Goal: Task Accomplishment & Management: Complete application form

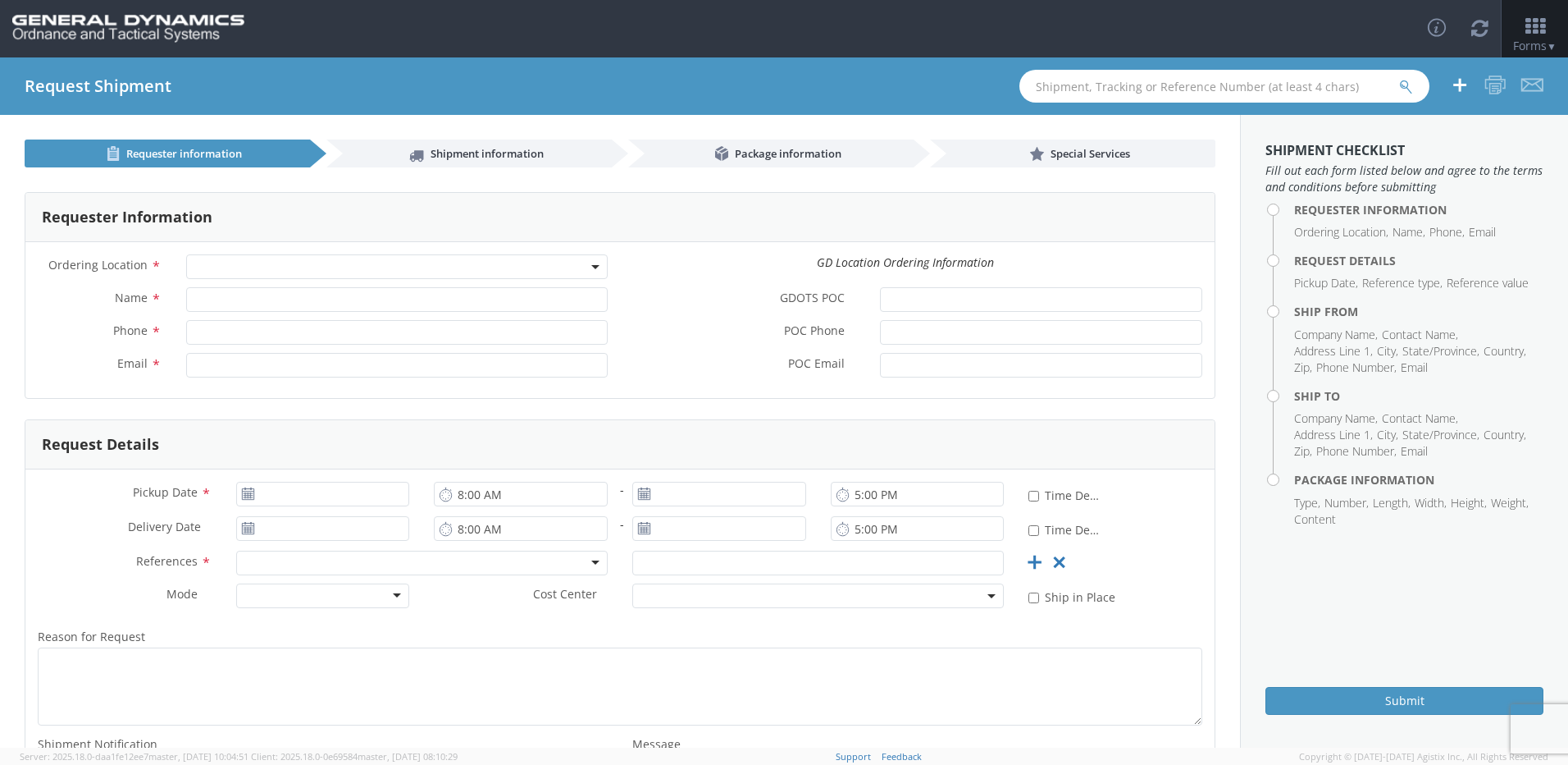
select select
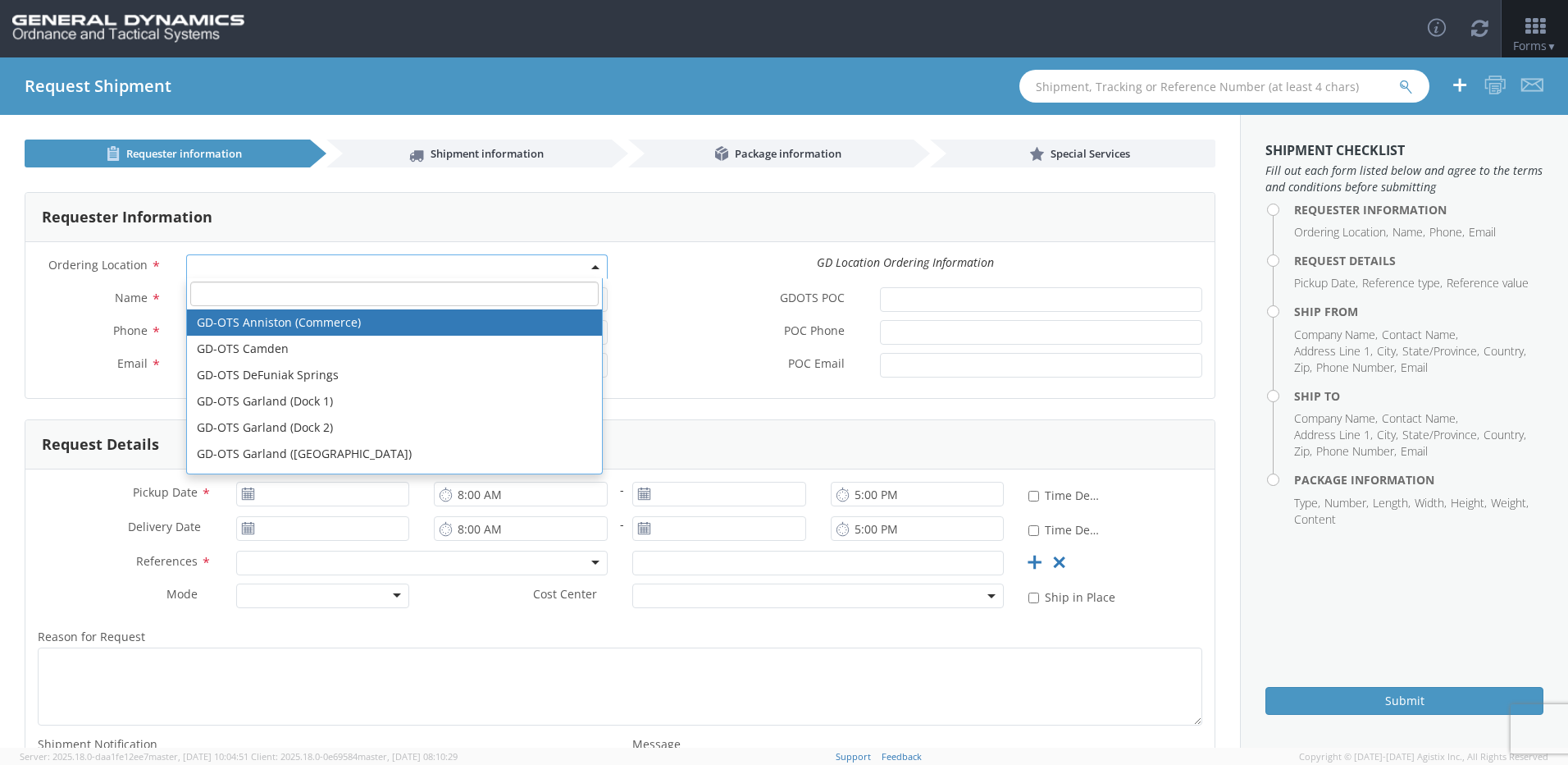
click at [594, 264] on span at bounding box center [397, 266] width 422 height 25
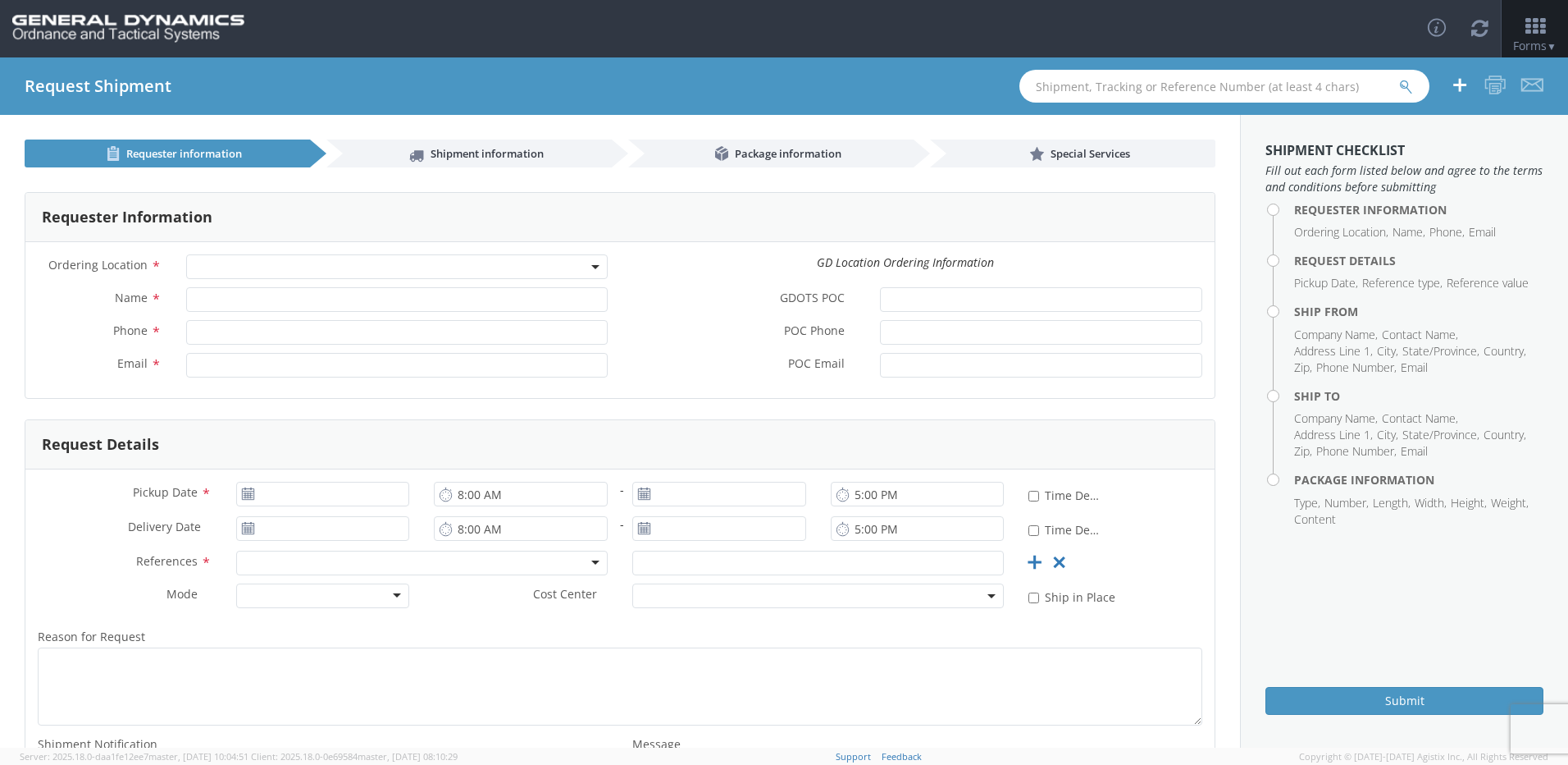
click at [672, 317] on div "GDOTS POC *" at bounding box center [917, 303] width 594 height 32
click at [247, 495] on use at bounding box center [247, 493] width 11 height 11
click at [303, 300] on input "Name *" at bounding box center [397, 300] width 422 height 25
type input "[PERSON_NAME]"
click at [721, 334] on label "POC Phone *" at bounding box center [743, 330] width 247 height 21
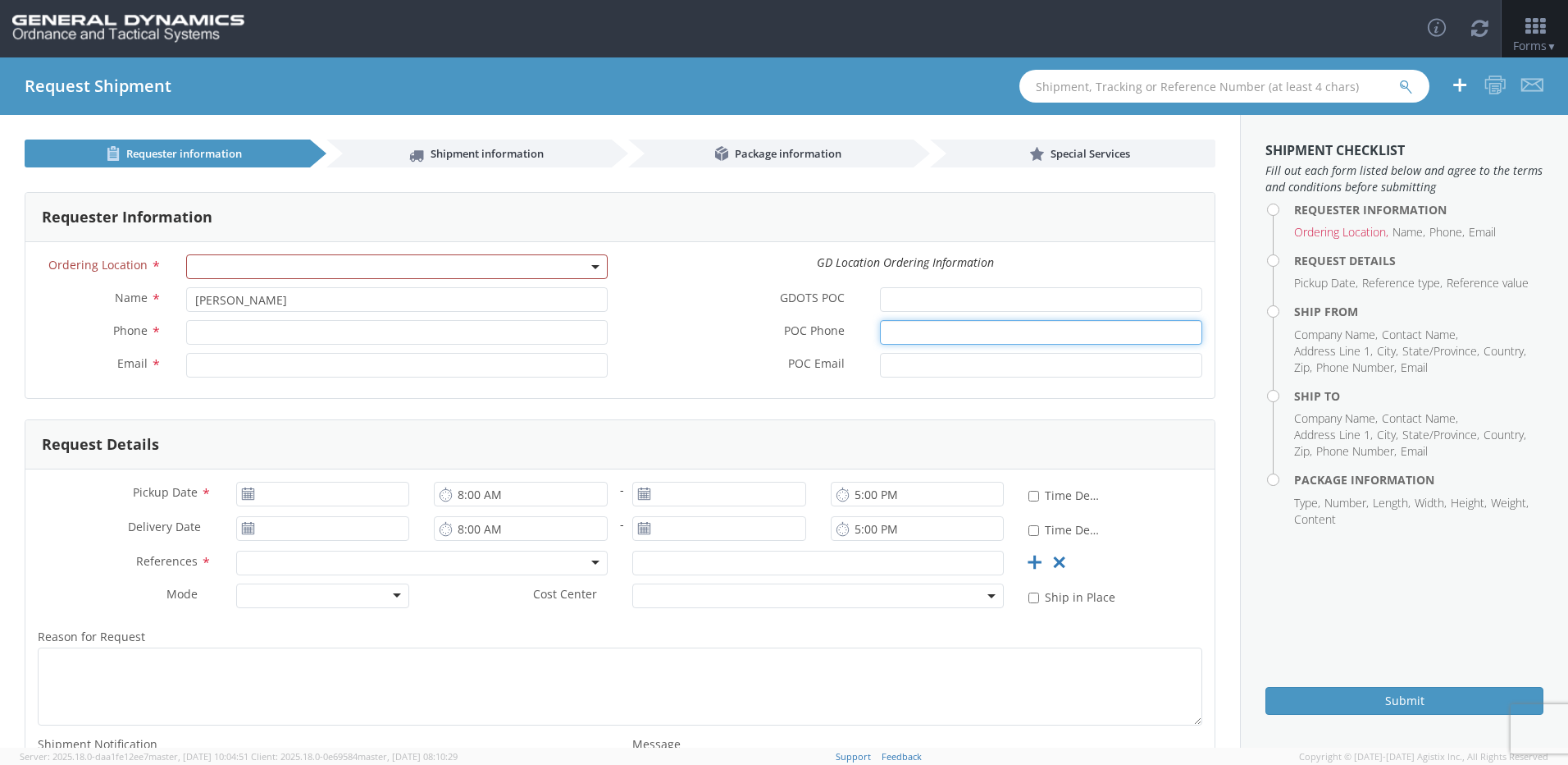
click at [879, 334] on input "POC Phone *" at bounding box center [1041, 332] width 322 height 25
click at [240, 266] on span at bounding box center [397, 266] width 422 height 25
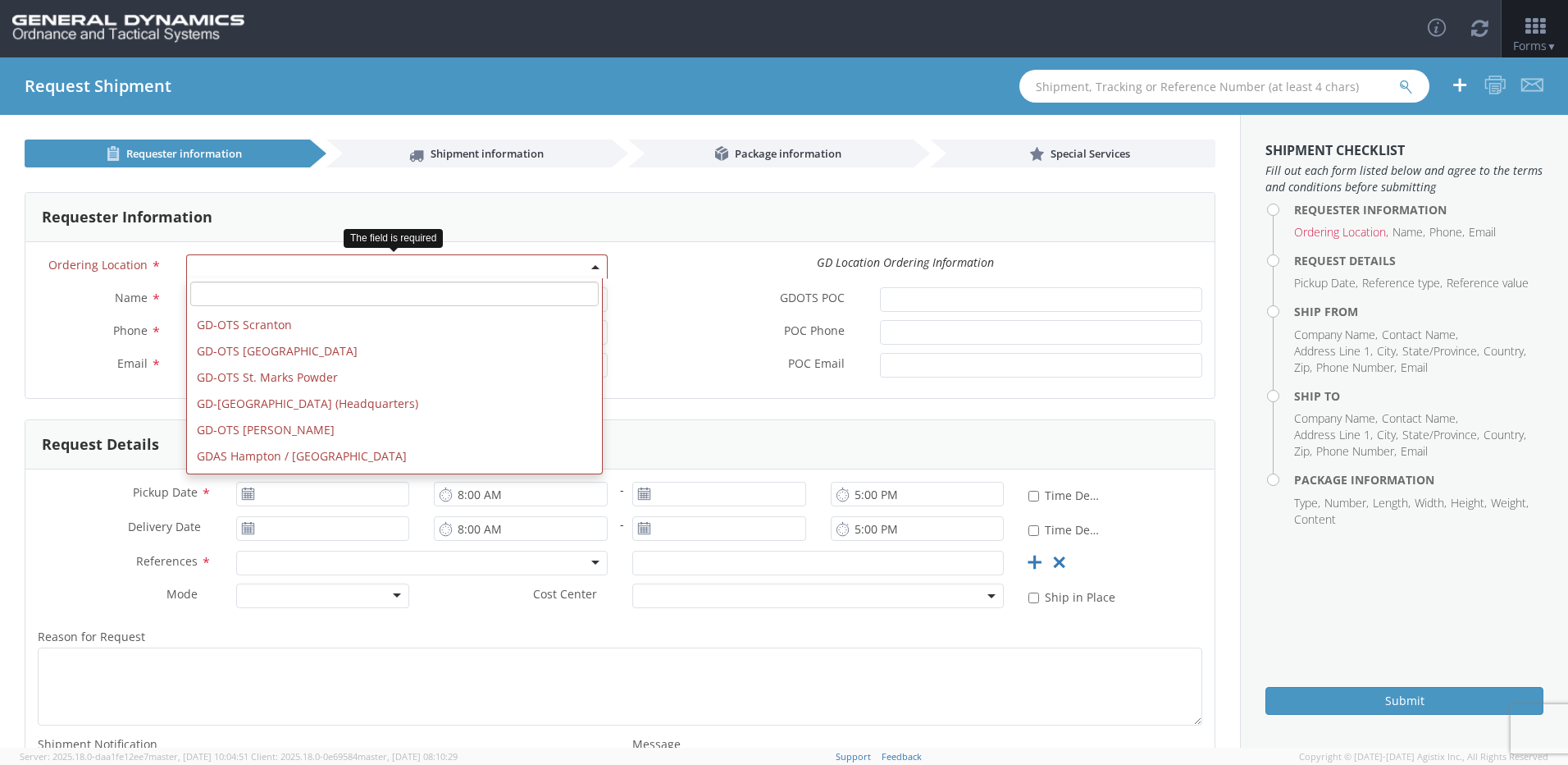
scroll to position [597, 0]
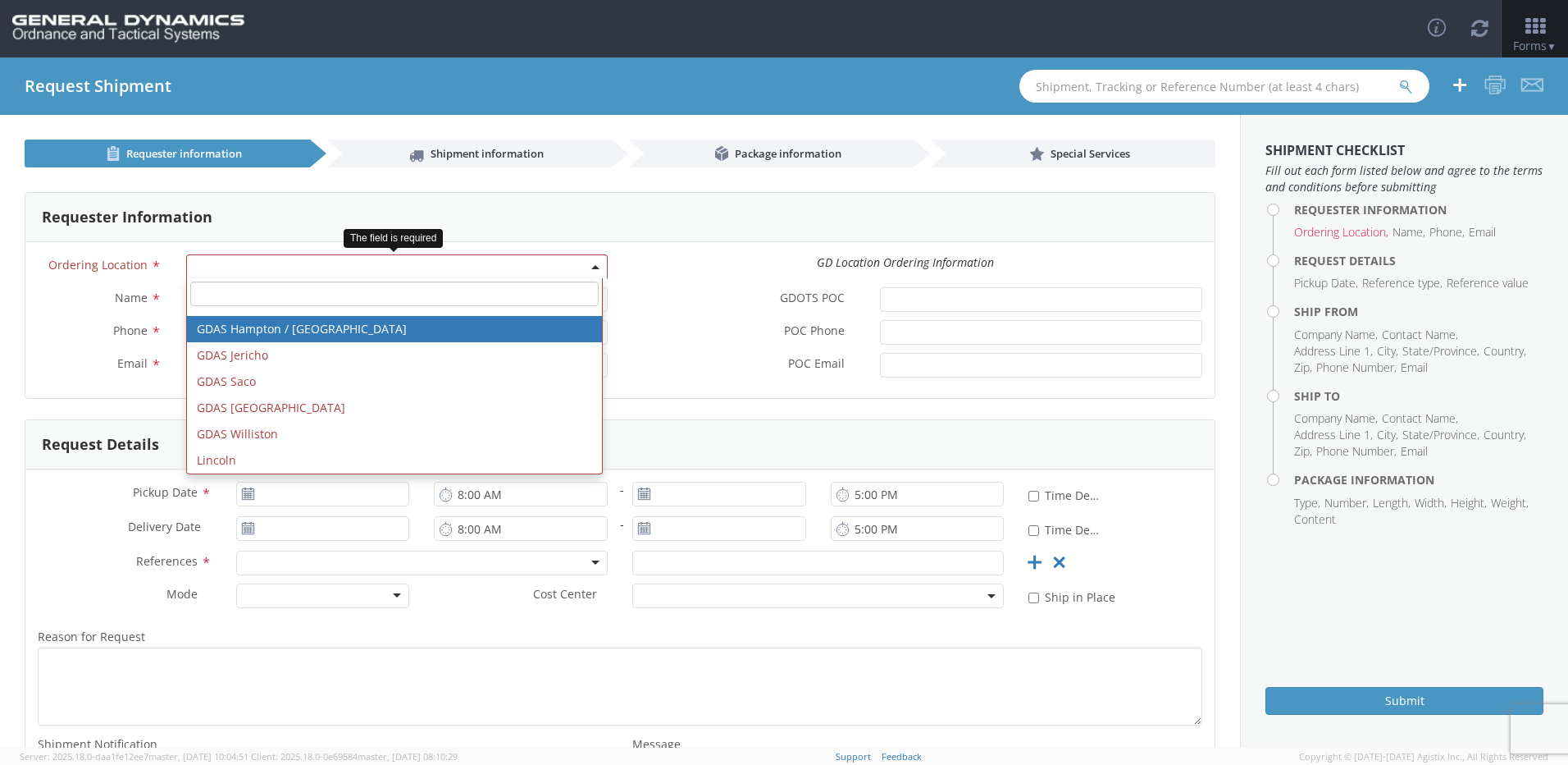
click at [292, 274] on span at bounding box center [397, 266] width 422 height 25
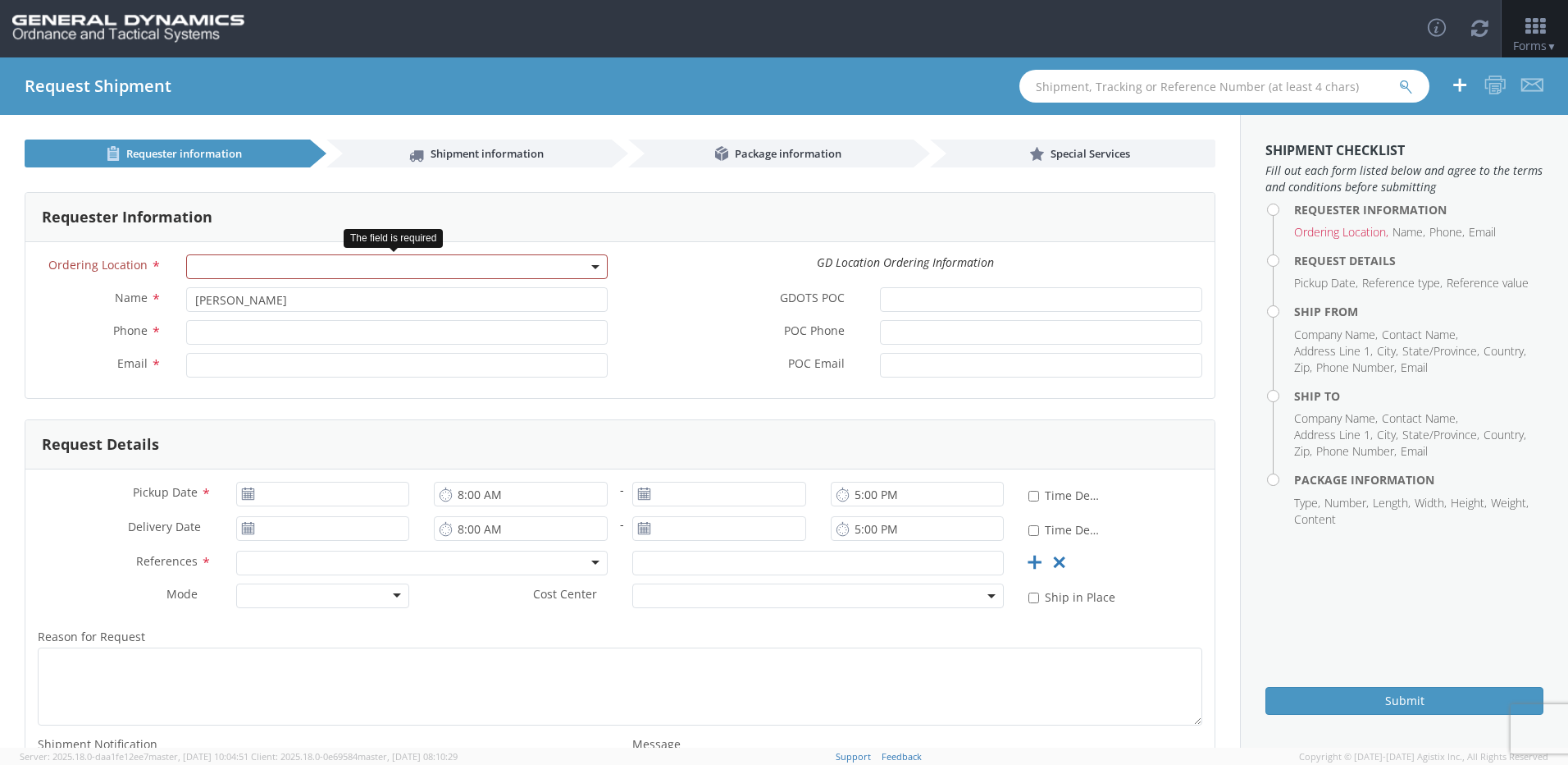
click at [281, 267] on span at bounding box center [397, 266] width 422 height 25
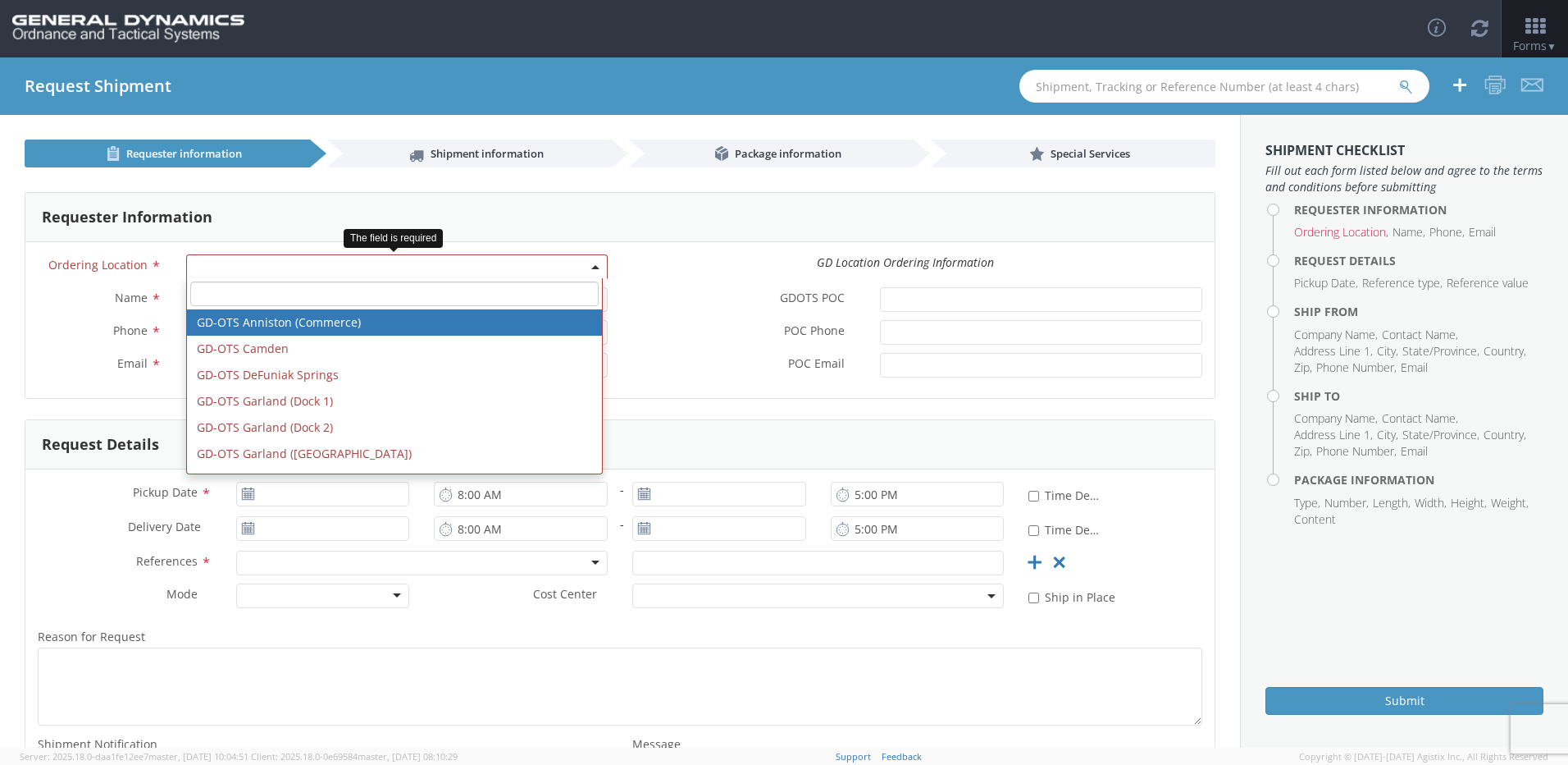
click at [592, 267] on b at bounding box center [595, 267] width 8 height 4
